Goal: Information Seeking & Learning: Learn about a topic

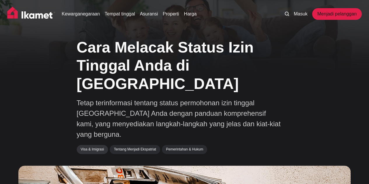
click at [92, 147] on font "Visa & Imigrasi" at bounding box center [92, 149] width 23 height 4
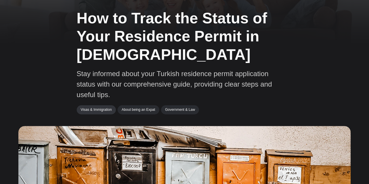
scroll to position [29, 0]
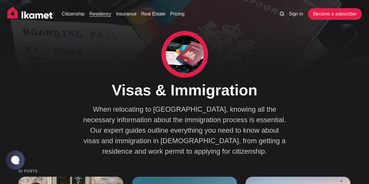
click at [100, 17] on link "Residency" at bounding box center [100, 13] width 22 height 7
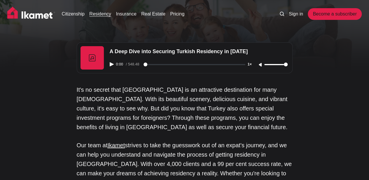
click at [111, 64] on icon "Play audio" at bounding box center [112, 64] width 4 height 4
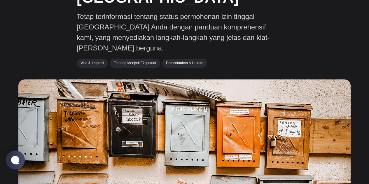
scroll to position [117, 0]
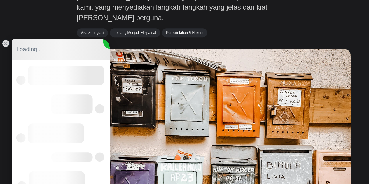
click at [73, 49] on img at bounding box center [184, 144] width 332 height 191
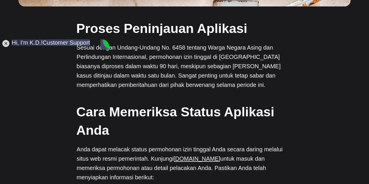
scroll to position [379, 0]
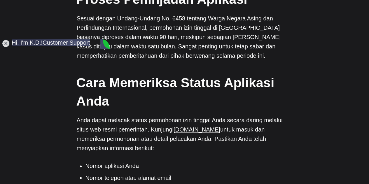
type textarea "h"
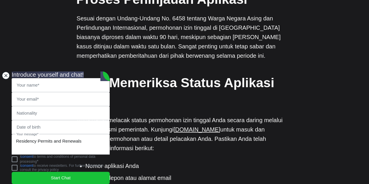
click at [8, 71] on jdiv at bounding box center [6, 75] width 8 height 8
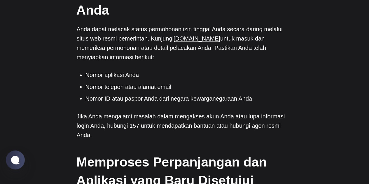
scroll to position [495, 0]
